Goal: Information Seeking & Learning: Learn about a topic

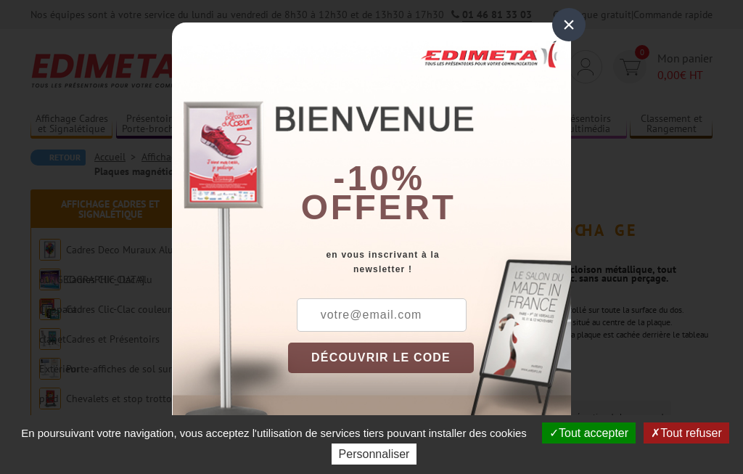
click at [620, 423] on button "Tout accepter" at bounding box center [589, 432] width 94 height 21
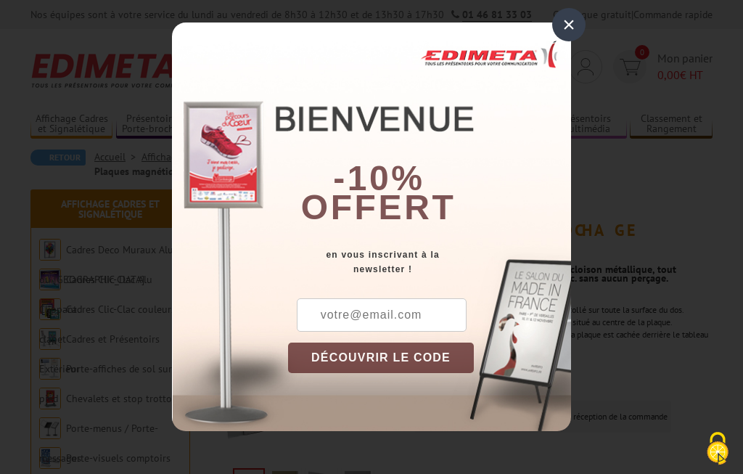
click at [563, 31] on div "×" at bounding box center [568, 24] width 33 height 33
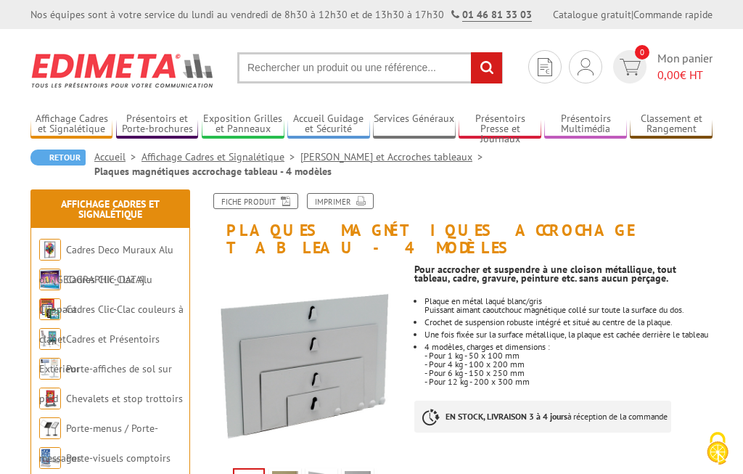
scroll to position [15, 0]
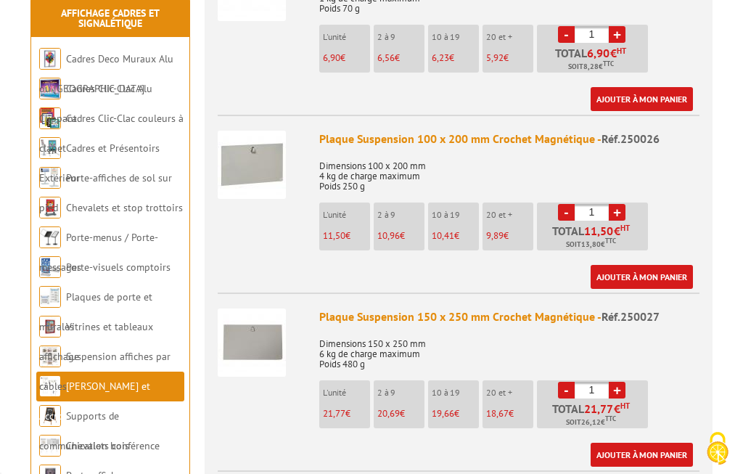
scroll to position [633, 0]
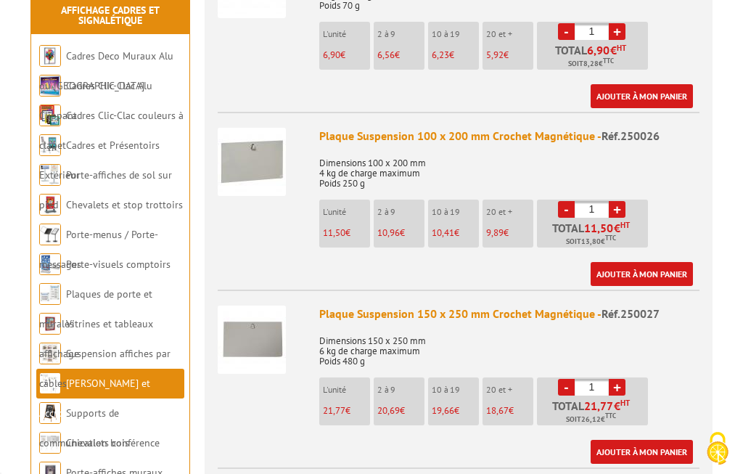
click at [130, 287] on link "Plaques de porte et murales" at bounding box center [95, 308] width 113 height 43
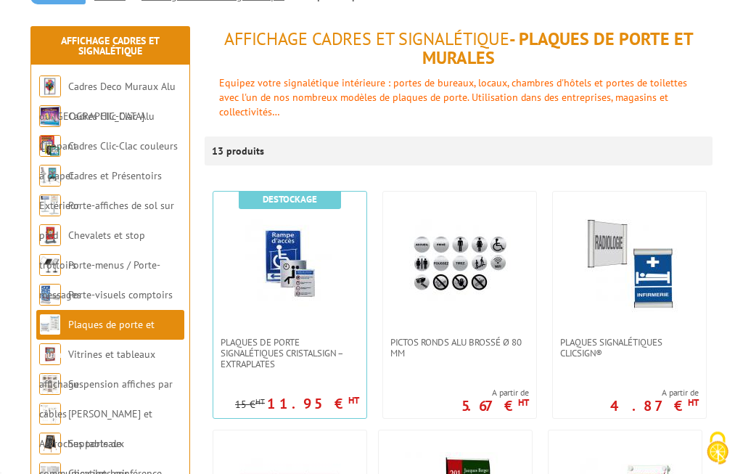
scroll to position [175, 0]
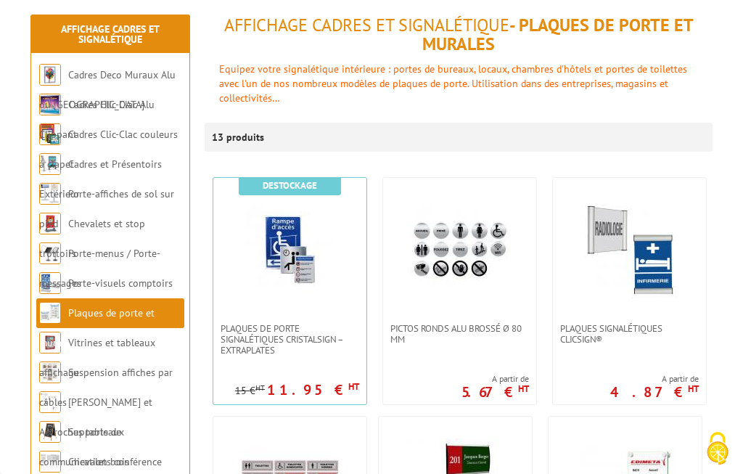
click at [127, 345] on link "Vitrines et tableaux affichage" at bounding box center [97, 357] width 116 height 43
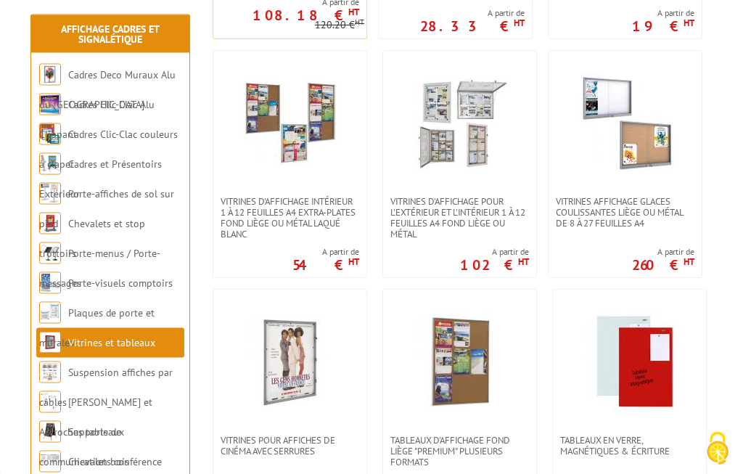
scroll to position [754, 0]
click at [644, 371] on img at bounding box center [630, 362] width 102 height 102
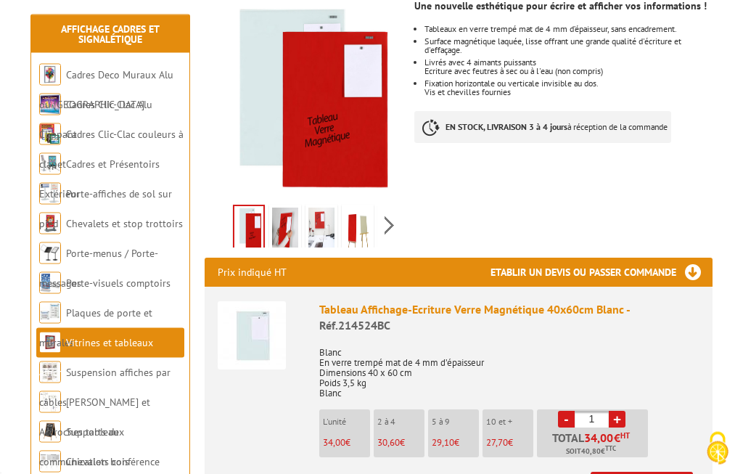
scroll to position [261, 0]
click at [277, 209] on img at bounding box center [285, 229] width 26 height 45
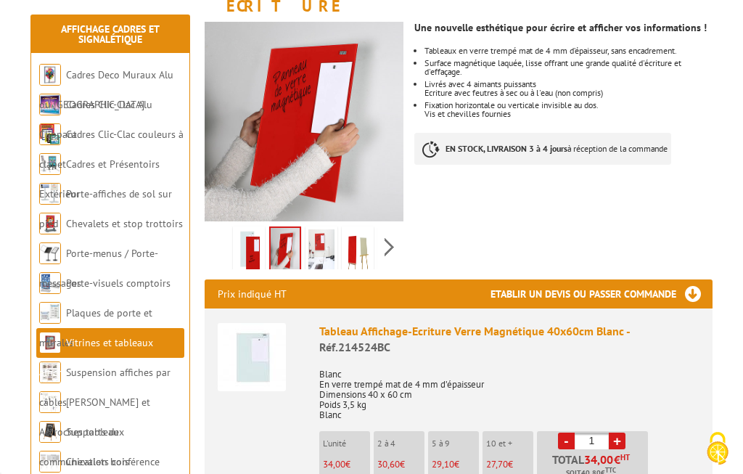
scroll to position [235, 0]
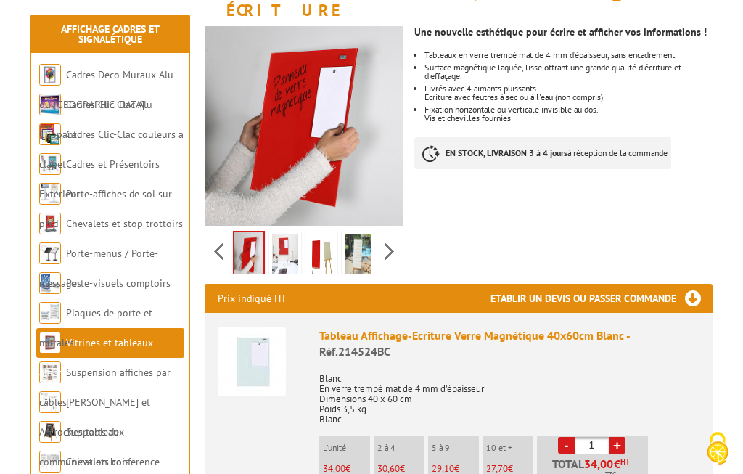
click at [318, 252] on img at bounding box center [321, 256] width 26 height 45
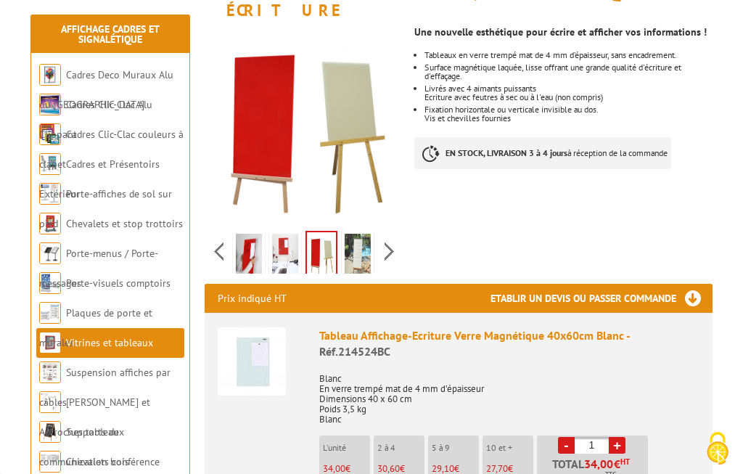
click at [359, 234] on img at bounding box center [358, 256] width 26 height 45
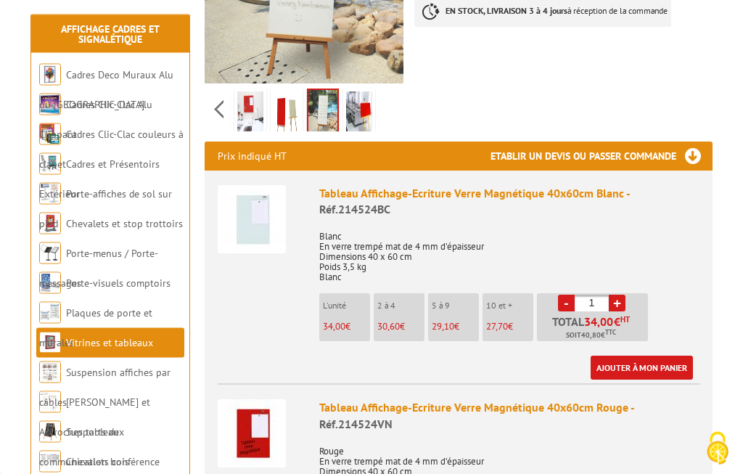
scroll to position [401, 0]
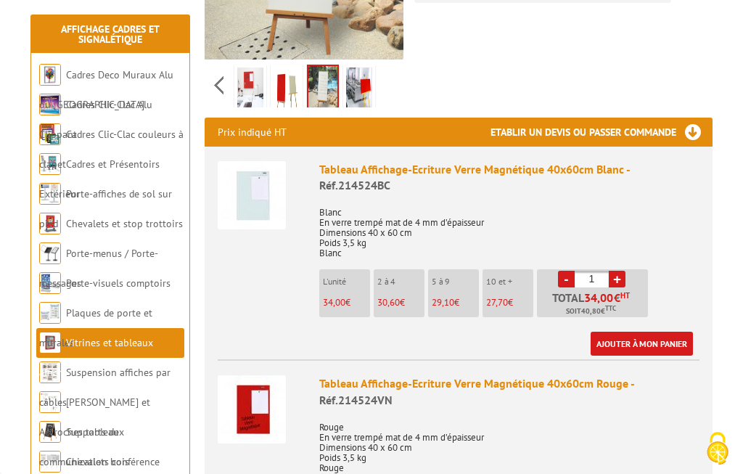
click at [265, 175] on img at bounding box center [252, 195] width 68 height 68
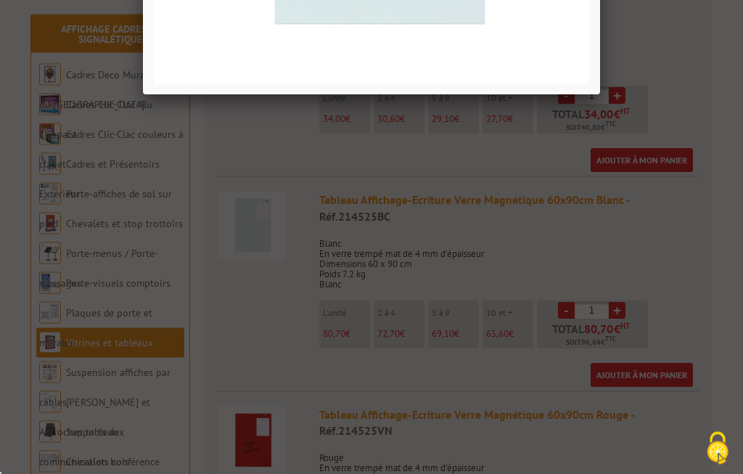
scroll to position [760, 0]
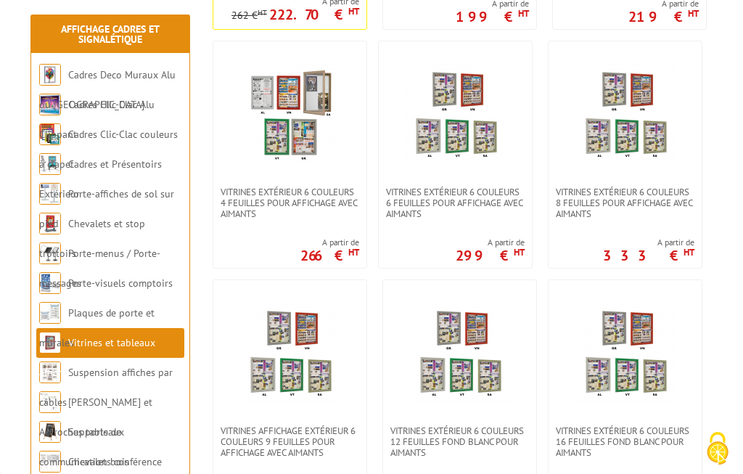
scroll to position [1462, 0]
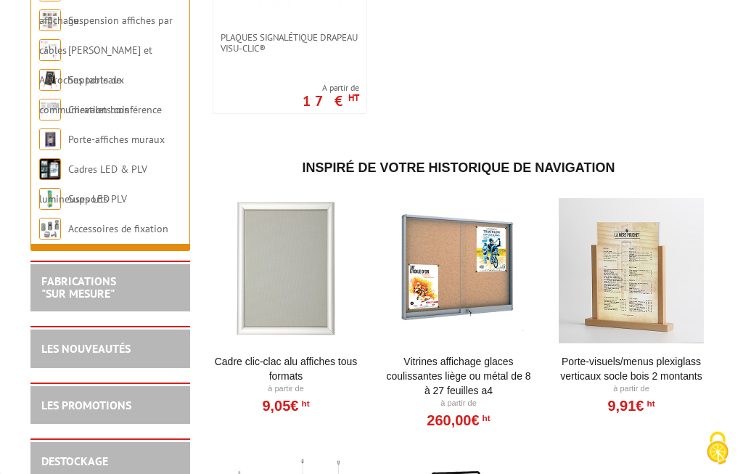
scroll to position [1420, 0]
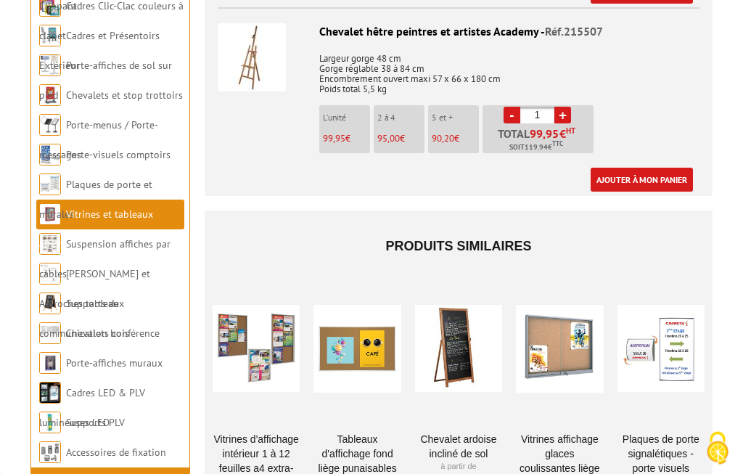
scroll to position [2724, 0]
